Goal: Information Seeking & Learning: Learn about a topic

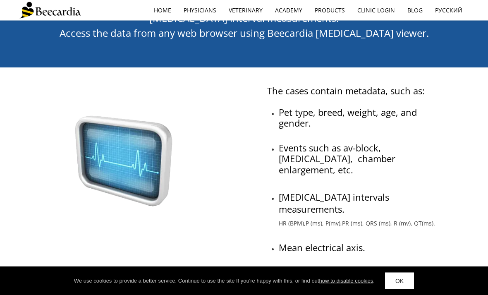
scroll to position [313, 0]
click at [403, 289] on link "OK" at bounding box center [399, 281] width 29 height 17
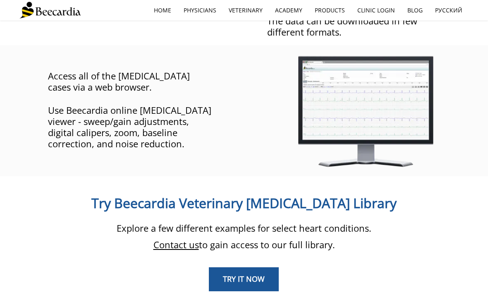
scroll to position [568, 0]
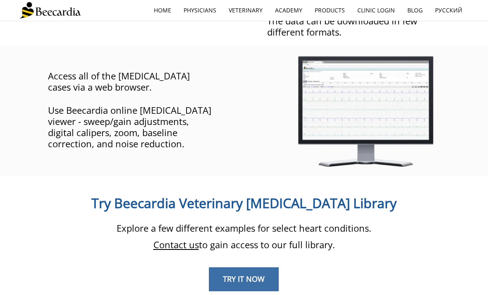
click at [262, 267] on link "TRY IT NOW" at bounding box center [244, 279] width 70 height 24
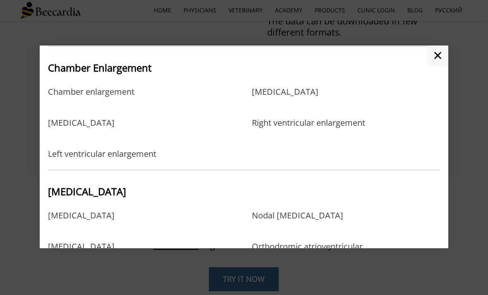
scroll to position [204, 0]
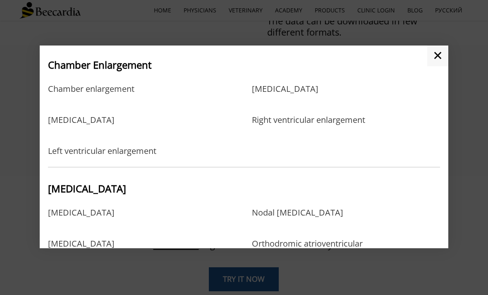
click at [126, 195] on span "Tachyarrhythmia" at bounding box center [87, 189] width 78 height 14
click at [117, 195] on span "Tachyarrhythmia" at bounding box center [87, 189] width 78 height 14
click at [108, 235] on link "Atrial fibrillation" at bounding box center [81, 221] width 67 height 27
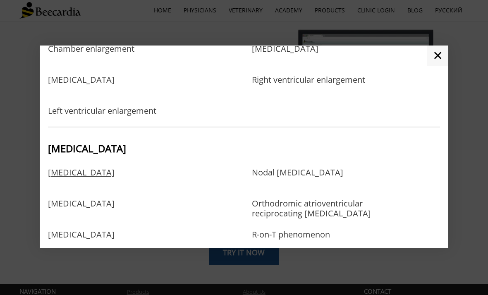
scroll to position [252, 0]
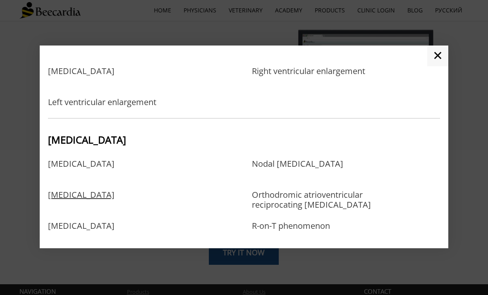
click at [82, 212] on link "Atrial flutter" at bounding box center [81, 203] width 67 height 27
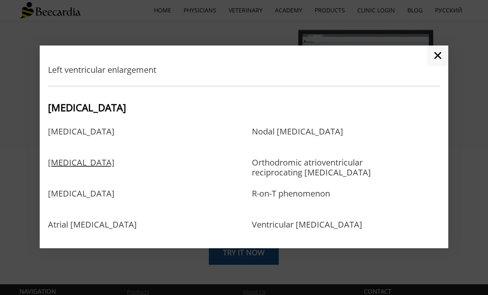
scroll to position [287, 0]
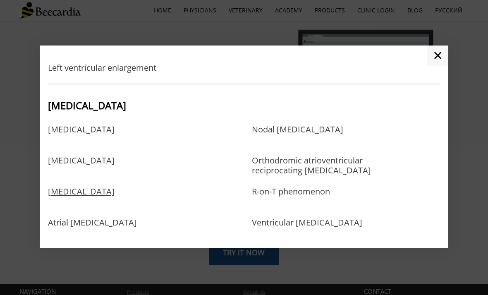
click at [115, 206] on link "Atrial premature complexes" at bounding box center [81, 200] width 67 height 27
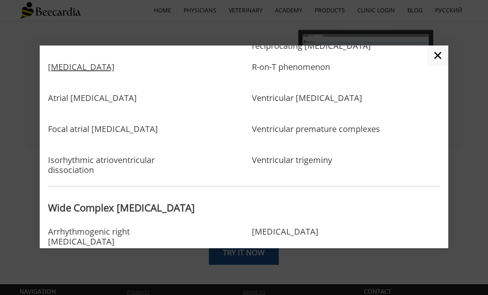
scroll to position [412, 0]
click at [309, 113] on link "Ventricular bigeminy" at bounding box center [307, 106] width 110 height 27
click at [285, 120] on link "Ventricular bigeminy" at bounding box center [307, 106] width 110 height 27
click at [347, 147] on link "Ventricular premature complexes" at bounding box center [316, 137] width 128 height 27
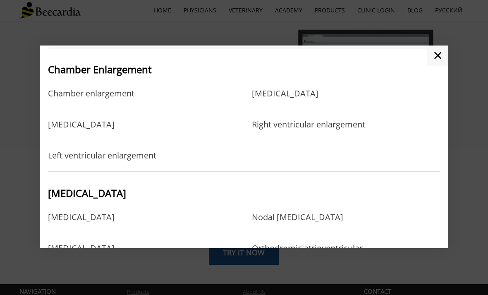
scroll to position [199, 0]
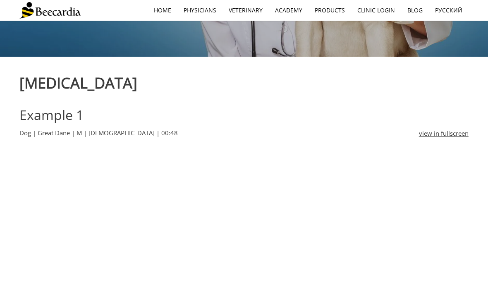
scroll to position [173, 0]
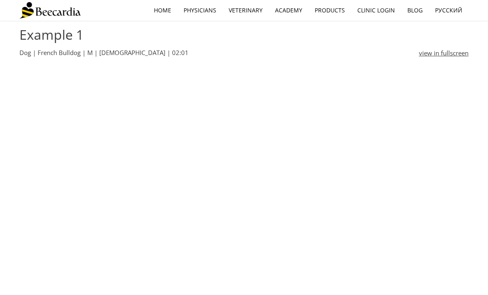
scroll to position [259, 0]
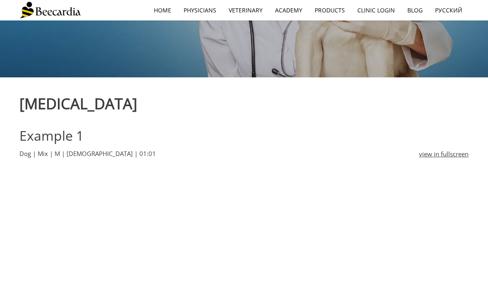
scroll to position [199, 0]
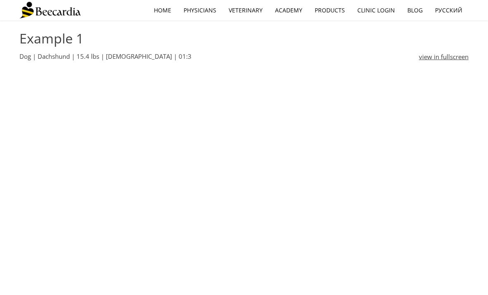
scroll to position [254, 0]
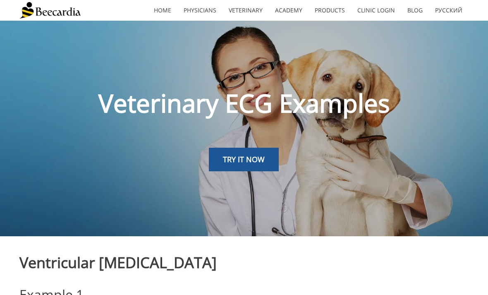
click at [288, 153] on div "TRY IT NOW" at bounding box center [244, 160] width 135 height 24
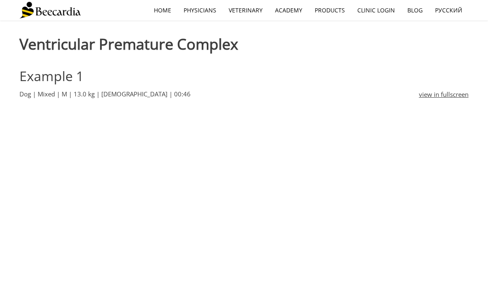
scroll to position [218, 0]
